Goal: Use online tool/utility: Utilize a website feature to perform a specific function

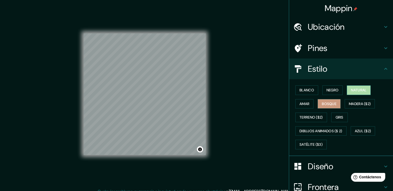
click at [355, 90] on font "Natural" at bounding box center [359, 90] width 16 height 6
click at [300, 107] on font "Amar" at bounding box center [304, 104] width 10 height 6
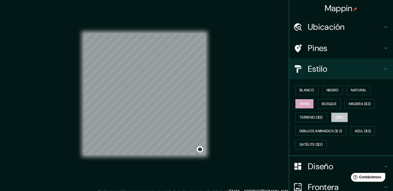
click at [335, 118] on font "Gris" at bounding box center [339, 117] width 8 height 6
click at [359, 127] on button "Azul ($2)" at bounding box center [362, 132] width 25 height 10
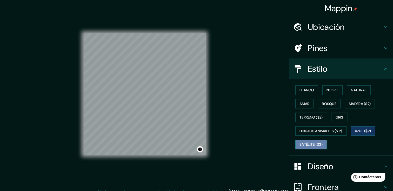
click at [310, 145] on font "Satélite ($3)" at bounding box center [310, 145] width 23 height 6
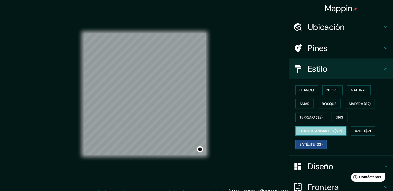
click at [319, 130] on font "Dibujos animados ($ 2)" at bounding box center [320, 131] width 43 height 6
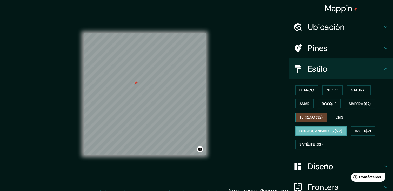
click at [313, 117] on font "Terreno ($2)" at bounding box center [310, 117] width 23 height 6
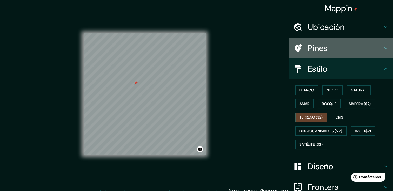
click at [325, 51] on h4 "Pines" at bounding box center [344, 48] width 75 height 10
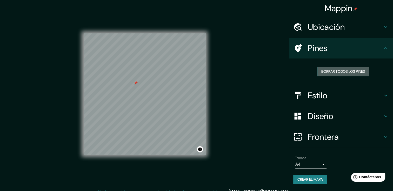
click at [332, 70] on font "Borrar todos los pines" at bounding box center [343, 72] width 44 height 6
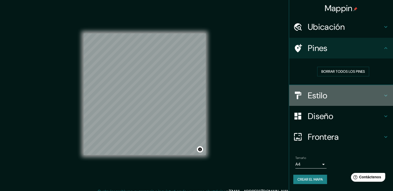
click at [324, 101] on div "Estilo" at bounding box center [341, 95] width 104 height 21
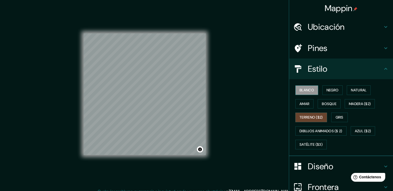
click at [309, 88] on font "Blanco" at bounding box center [306, 90] width 15 height 6
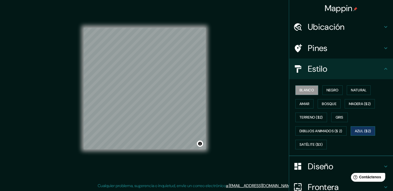
click at [357, 133] on font "Azul ($2)" at bounding box center [362, 131] width 16 height 6
click at [322, 93] on button "Negro" at bounding box center [332, 91] width 20 height 10
click at [299, 93] on font "Blanco" at bounding box center [306, 90] width 15 height 6
click at [321, 103] on font "Bosque" at bounding box center [328, 104] width 15 height 6
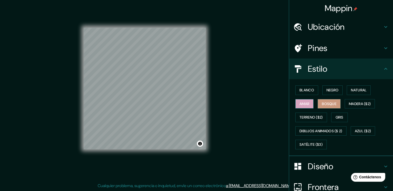
click at [299, 102] on font "Amar" at bounding box center [304, 104] width 10 height 6
click at [358, 132] on font "Azul ($2)" at bounding box center [362, 131] width 16 height 6
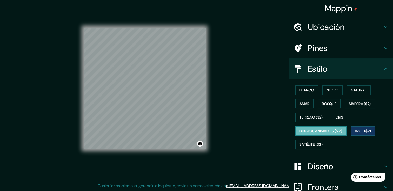
click at [327, 132] on font "Dibujos animados ($ 2)" at bounding box center [320, 131] width 43 height 6
click at [335, 117] on font "Gris" at bounding box center [339, 117] width 8 height 6
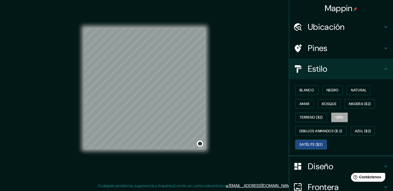
click at [304, 145] on font "Satélite ($3)" at bounding box center [310, 145] width 23 height 6
click at [313, 114] on font "Terreno ($2)" at bounding box center [310, 117] width 23 height 6
click at [337, 114] on font "Gris" at bounding box center [339, 117] width 8 height 6
click at [304, 88] on font "Blanco" at bounding box center [306, 90] width 15 height 6
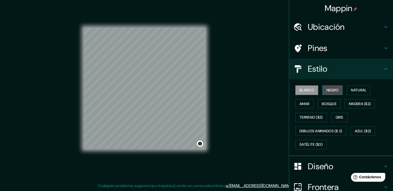
click at [328, 90] on font "Negro" at bounding box center [332, 90] width 12 height 6
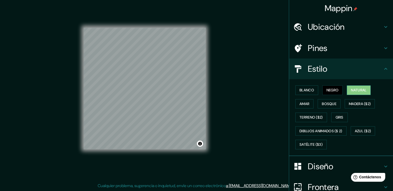
click at [358, 92] on font "Natural" at bounding box center [359, 90] width 16 height 6
click at [297, 107] on button "Amar" at bounding box center [304, 104] width 18 height 10
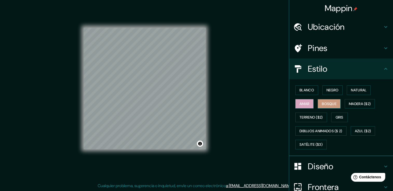
click at [324, 105] on font "Bosque" at bounding box center [328, 104] width 15 height 6
click at [360, 104] on font "Madera ($2)" at bounding box center [359, 104] width 22 height 6
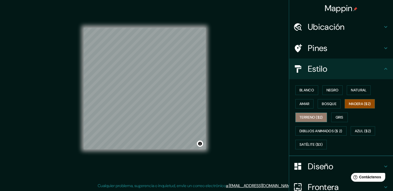
click at [303, 117] on font "Terreno ($2)" at bounding box center [310, 117] width 23 height 6
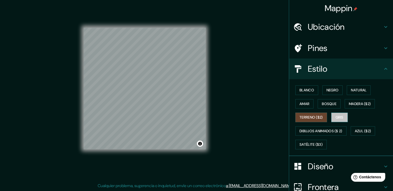
click at [344, 114] on button "Gris" at bounding box center [339, 118] width 17 height 10
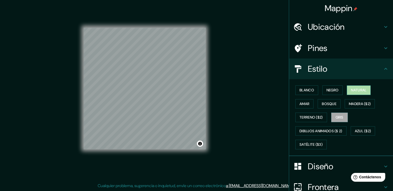
click at [356, 91] on font "Natural" at bounding box center [359, 90] width 16 height 6
click at [337, 90] on button "Negro" at bounding box center [332, 91] width 20 height 10
